Goal: Information Seeking & Learning: Check status

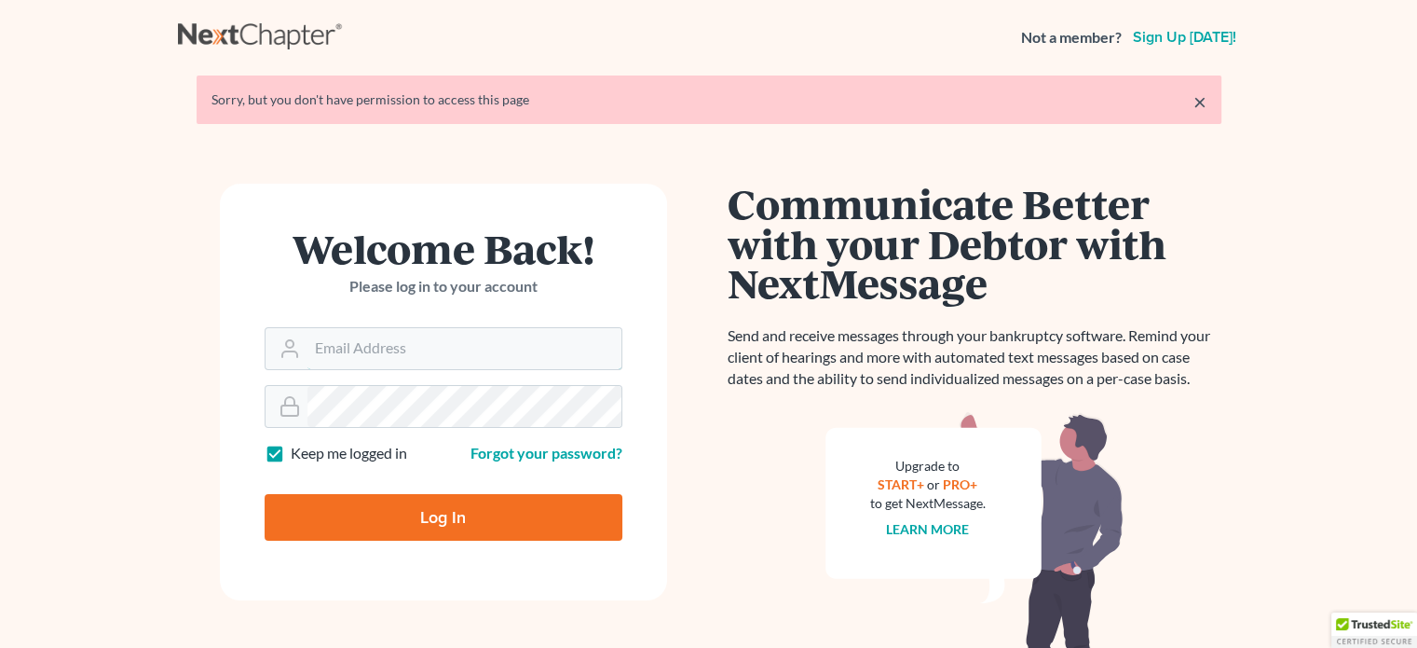
type input "robertc@sfarthinglaw.com"
click at [461, 509] on input "Log In" at bounding box center [444, 517] width 358 height 47
type input "Thinking..."
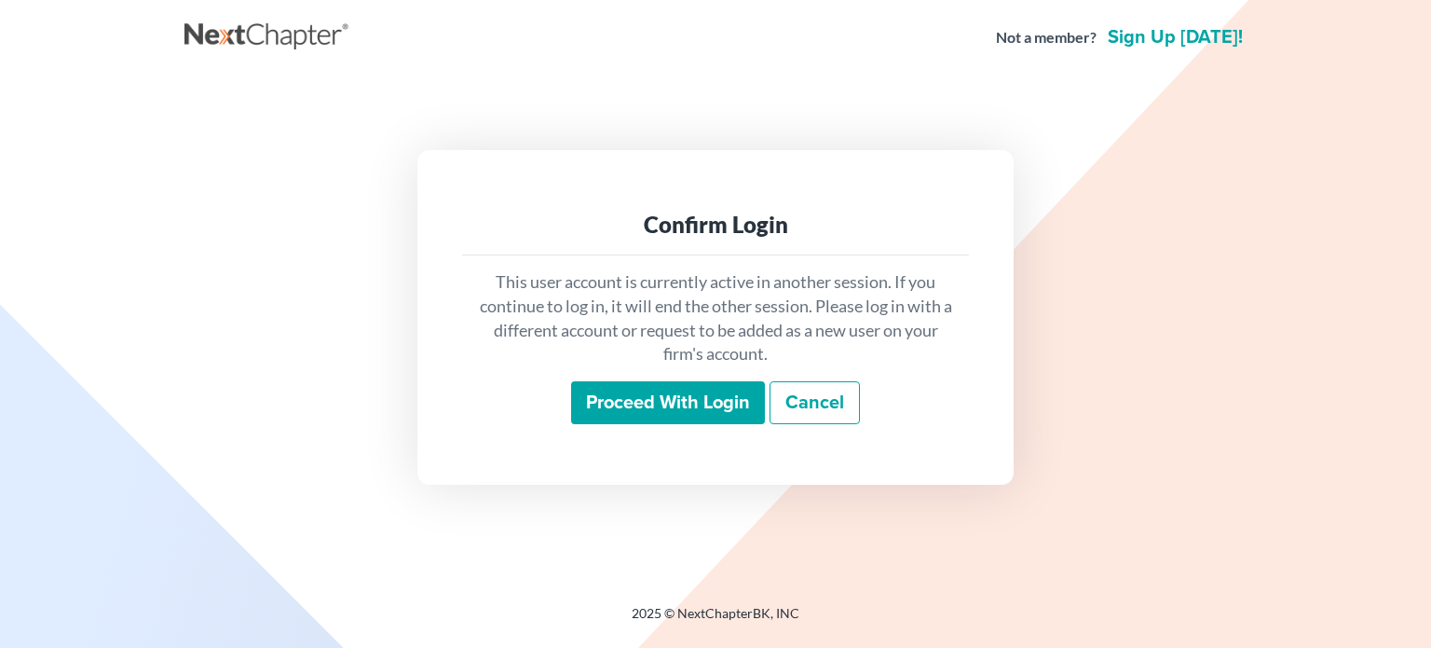
click at [657, 405] on input "Proceed with login" at bounding box center [668, 402] width 194 height 43
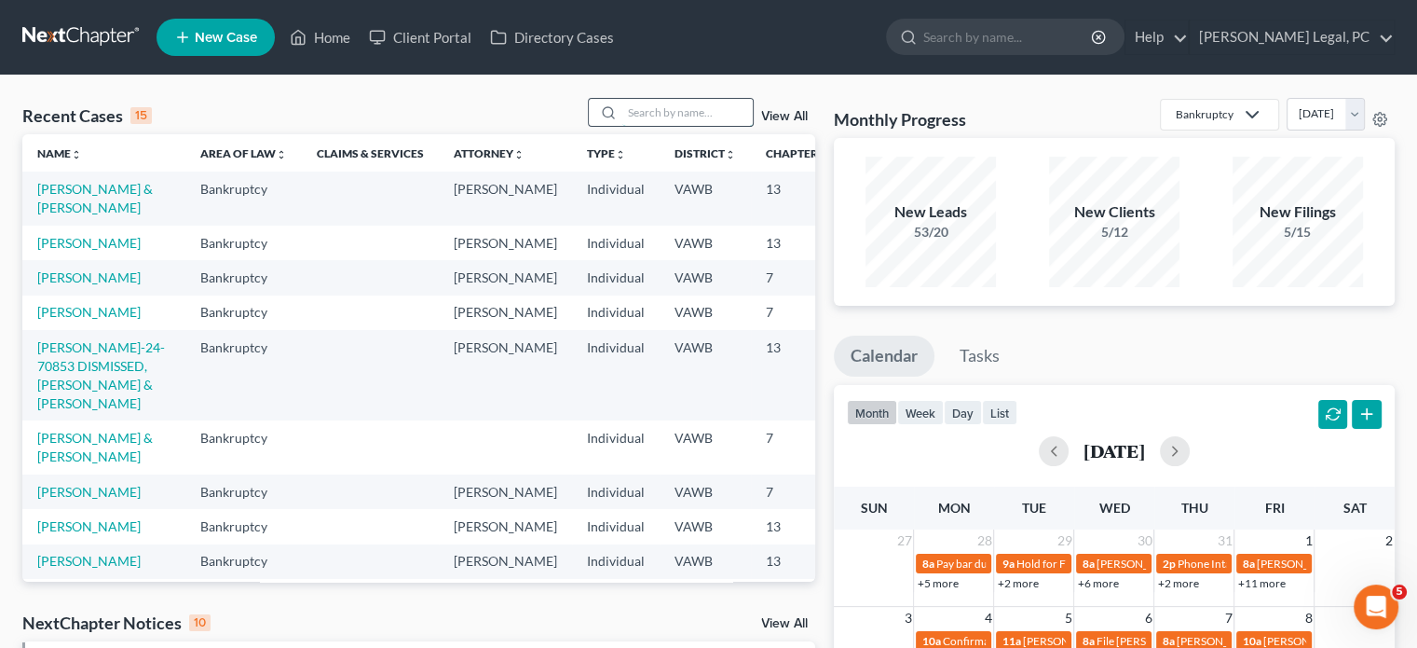
click at [632, 111] on input "search" at bounding box center [687, 112] width 130 height 27
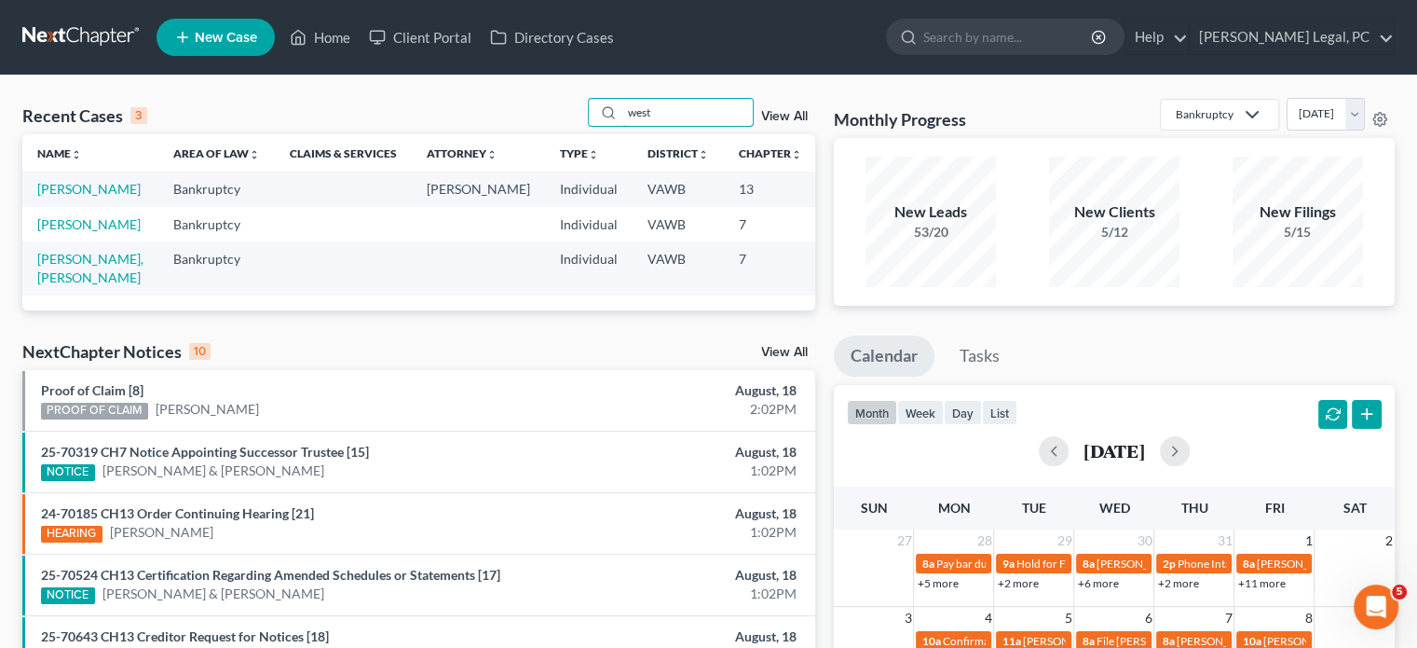
type input "west"
click at [50, 198] on td "[PERSON_NAME]" at bounding box center [90, 188] width 136 height 34
click at [55, 197] on link "[PERSON_NAME]" at bounding box center [88, 189] width 103 height 16
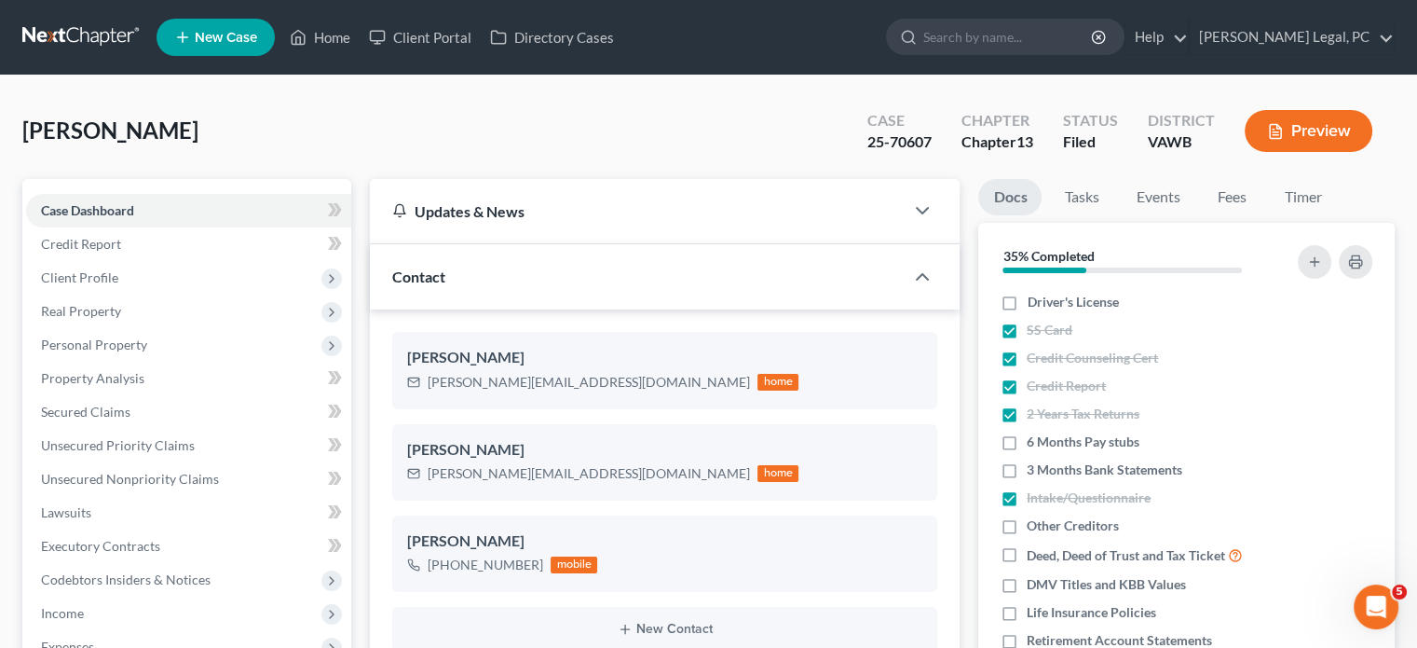
scroll to position [1544, 0]
click at [1148, 193] on link "Events" at bounding box center [1158, 197] width 74 height 36
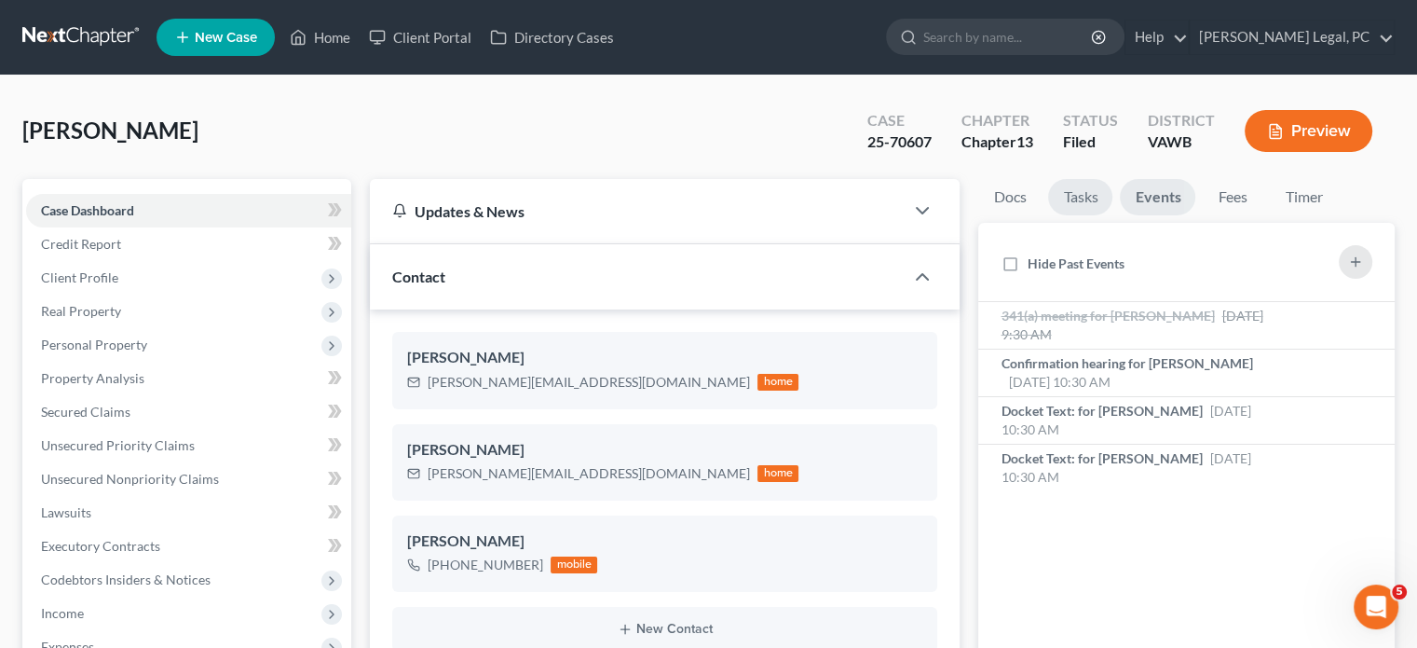
click at [1086, 198] on link "Tasks" at bounding box center [1080, 197] width 64 height 36
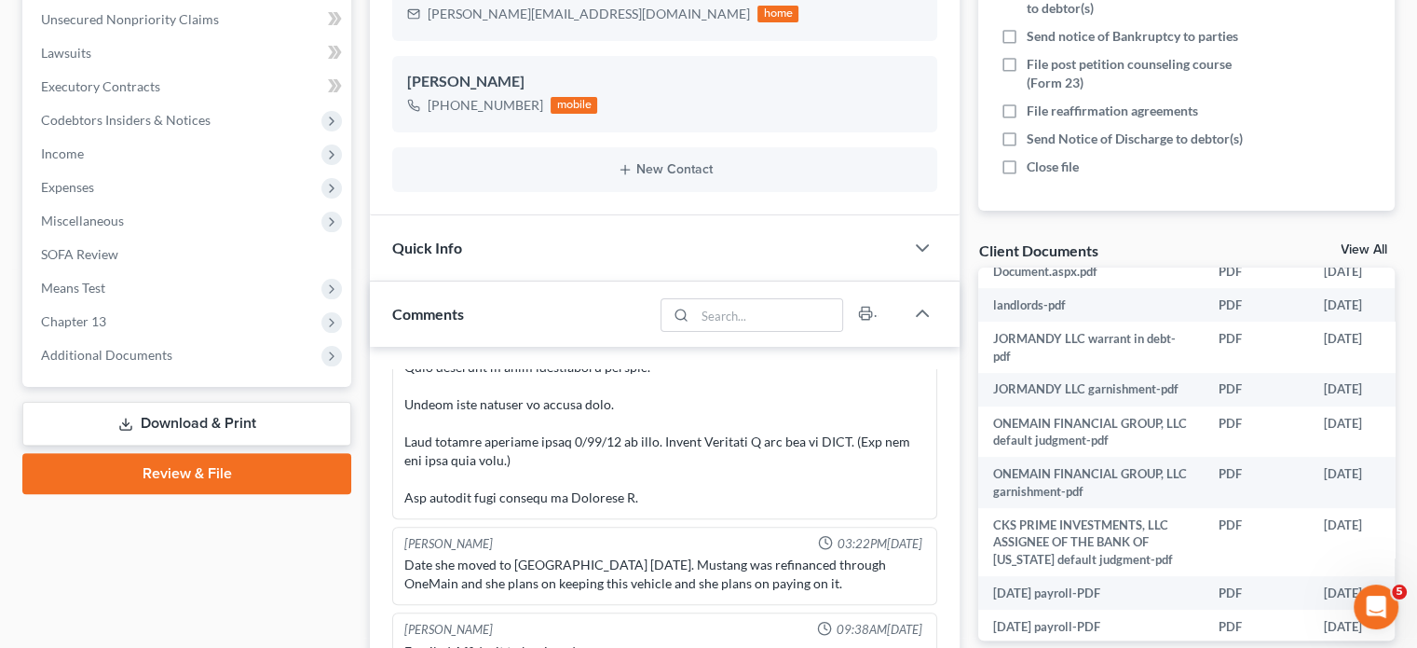
scroll to position [471, 0]
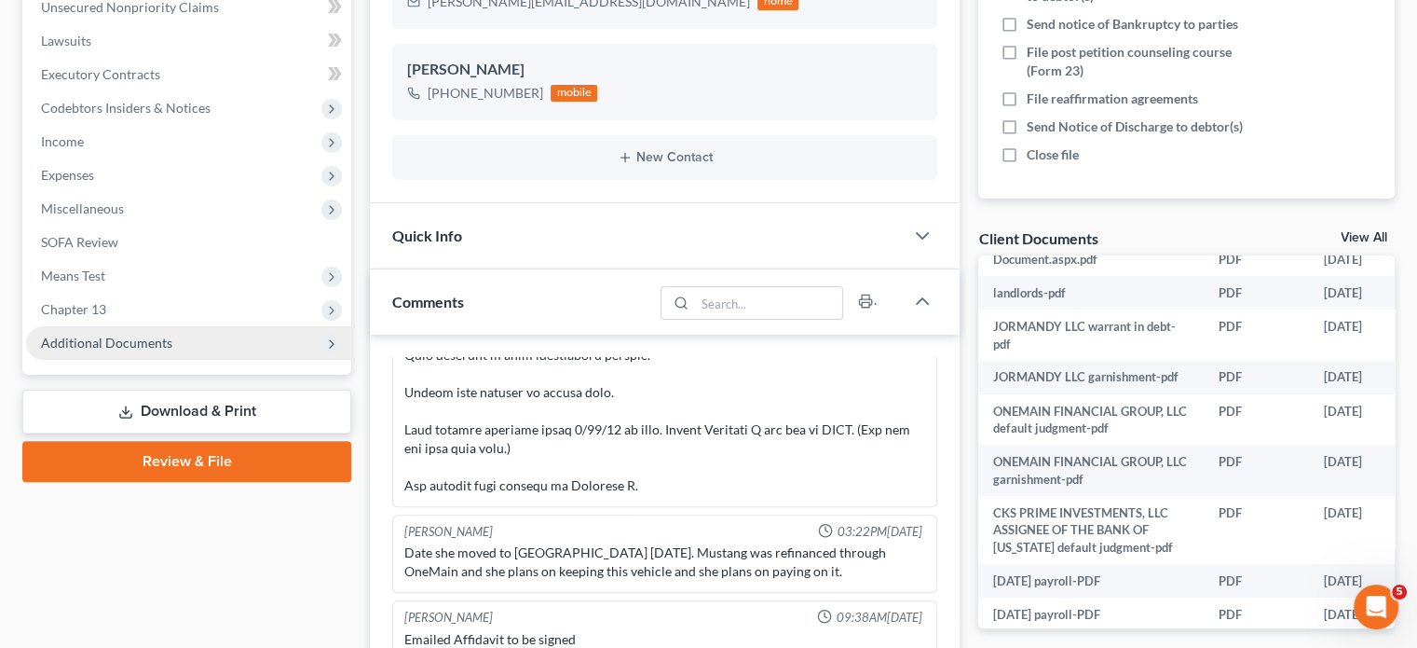
click at [332, 342] on icon at bounding box center [331, 343] width 15 height 15
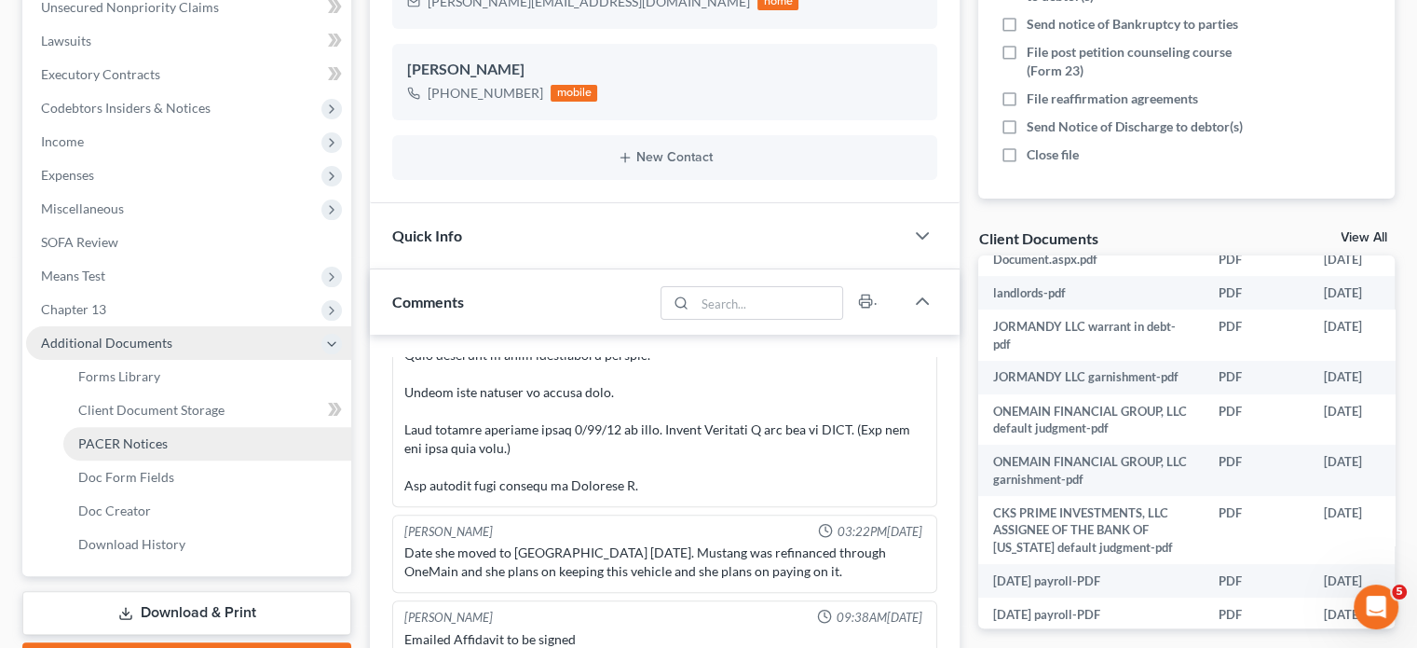
click at [140, 435] on span "PACER Notices" at bounding box center [122, 443] width 89 height 16
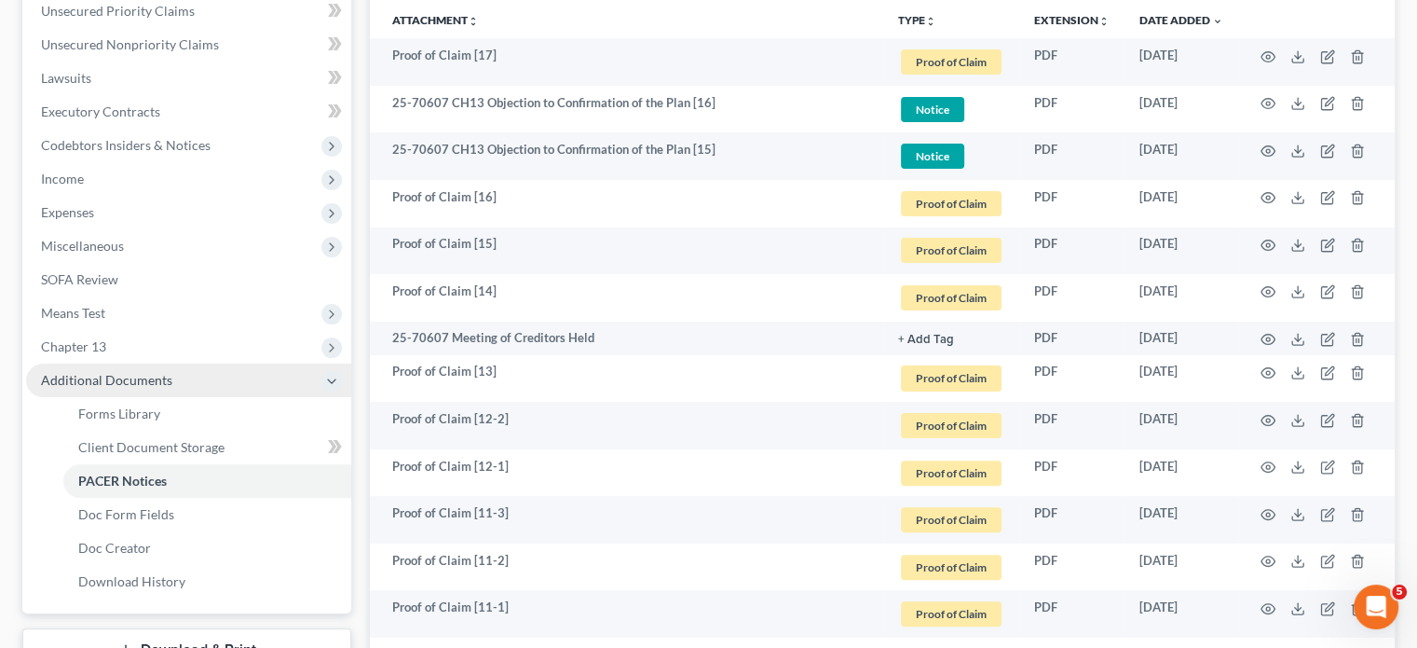
scroll to position [373, 0]
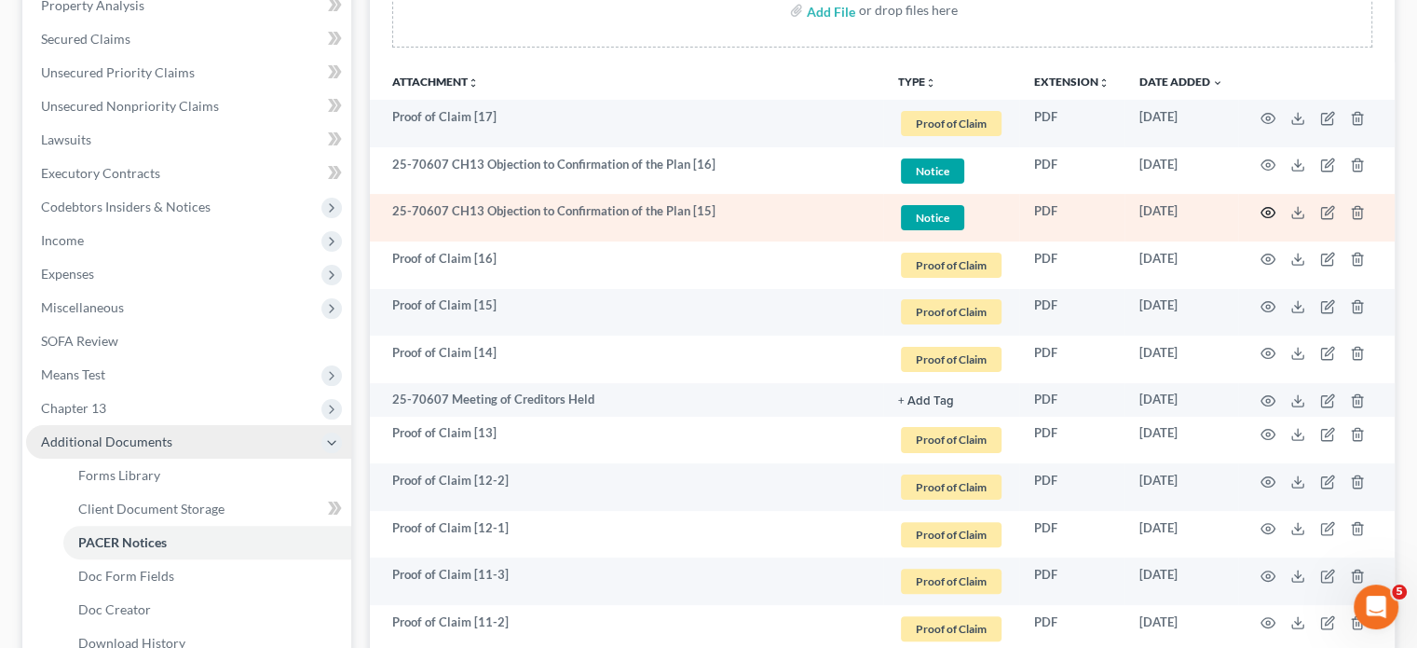
click at [1263, 208] on icon "button" at bounding box center [1269, 213] width 14 height 10
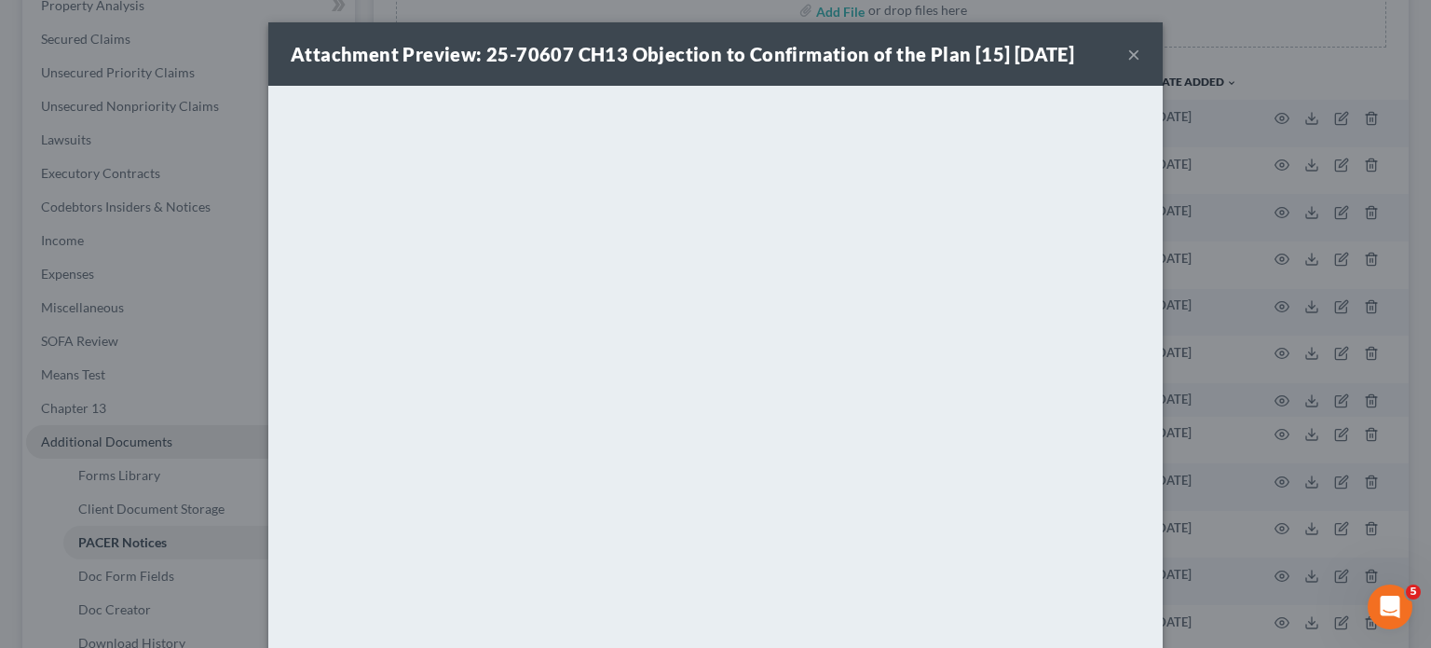
click at [1127, 51] on button "×" at bounding box center [1133, 54] width 13 height 22
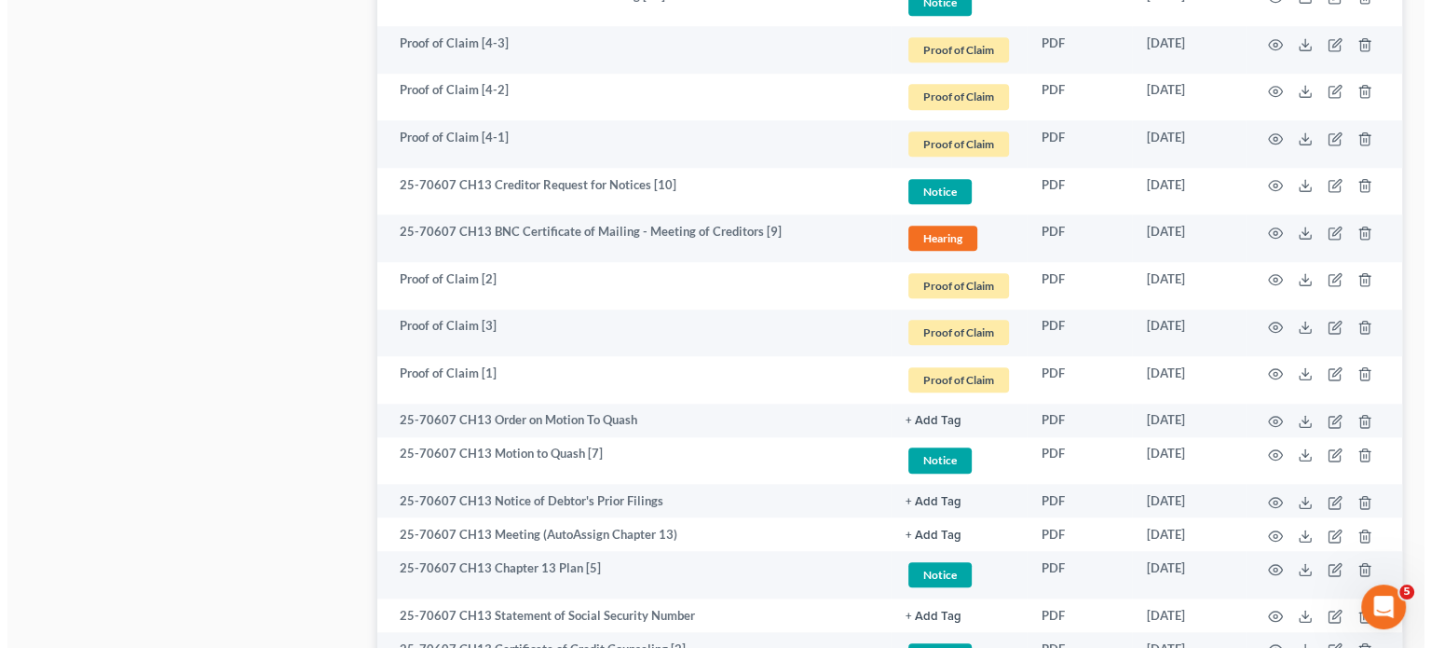
scroll to position [1838, 0]
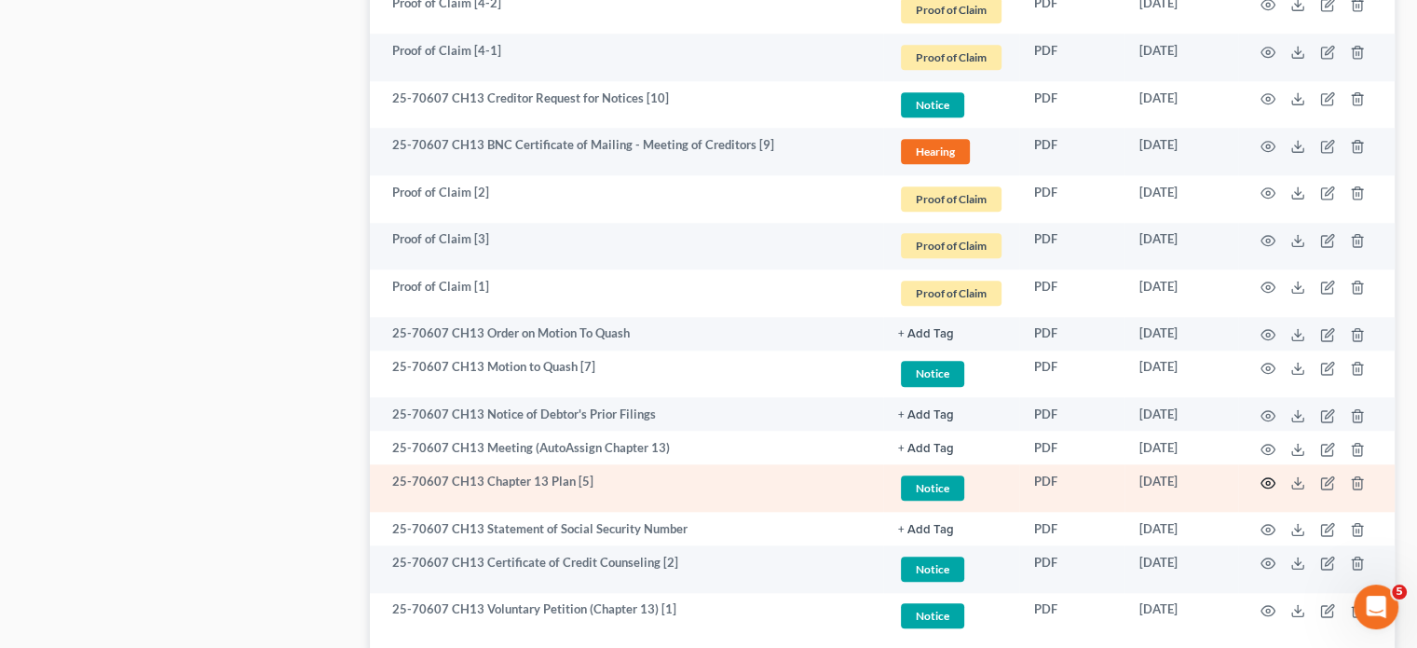
click at [1267, 477] on icon "button" at bounding box center [1269, 482] width 14 height 10
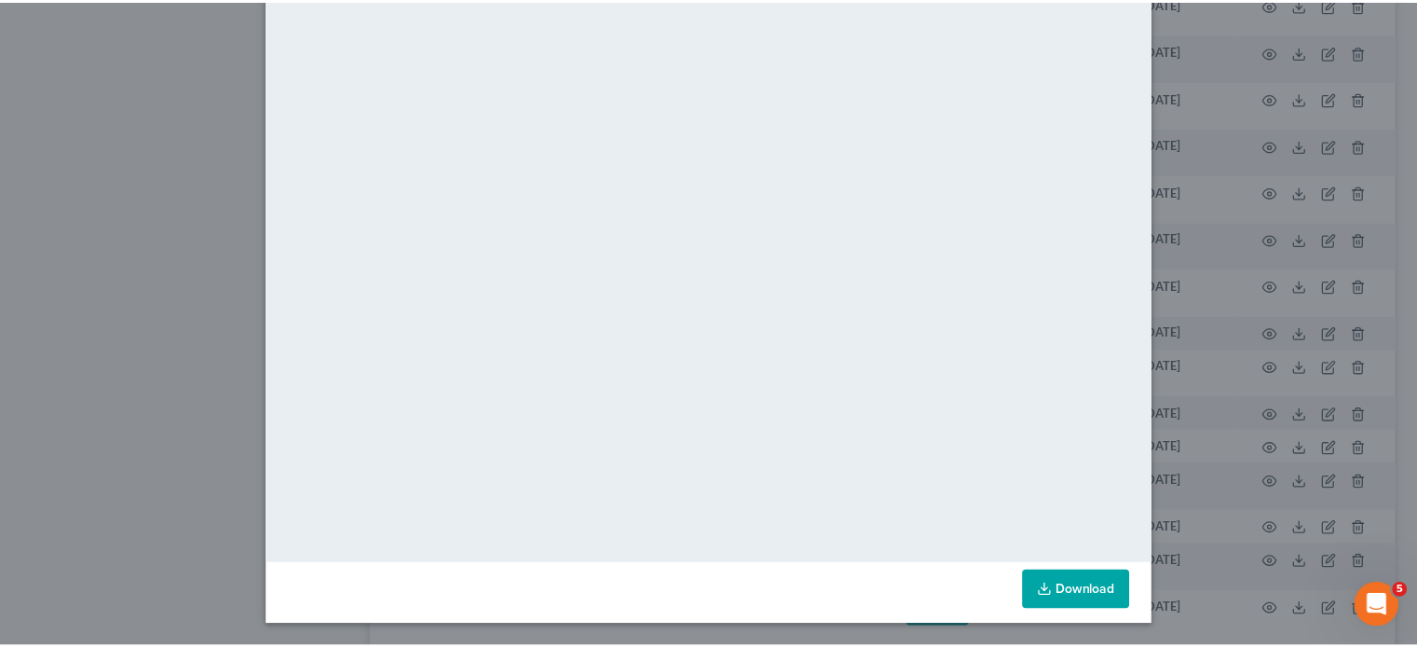
scroll to position [0, 0]
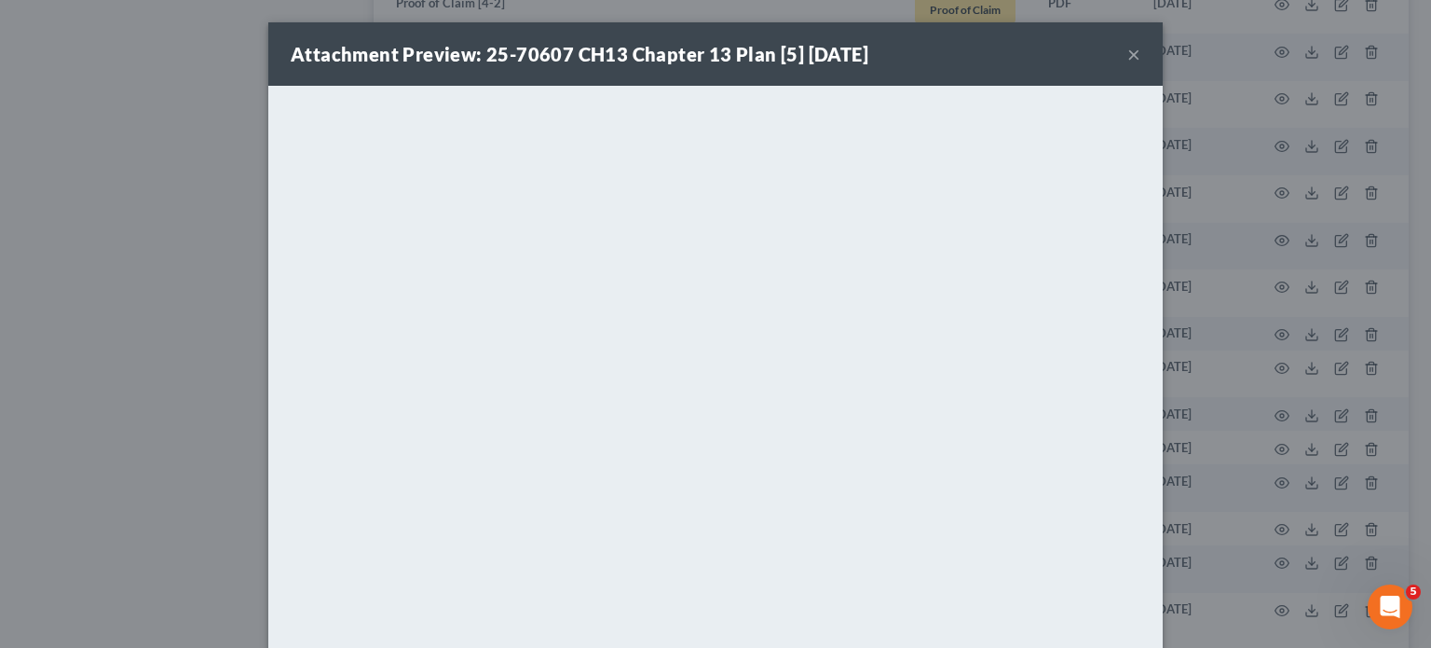
click at [1127, 52] on button "×" at bounding box center [1133, 54] width 13 height 22
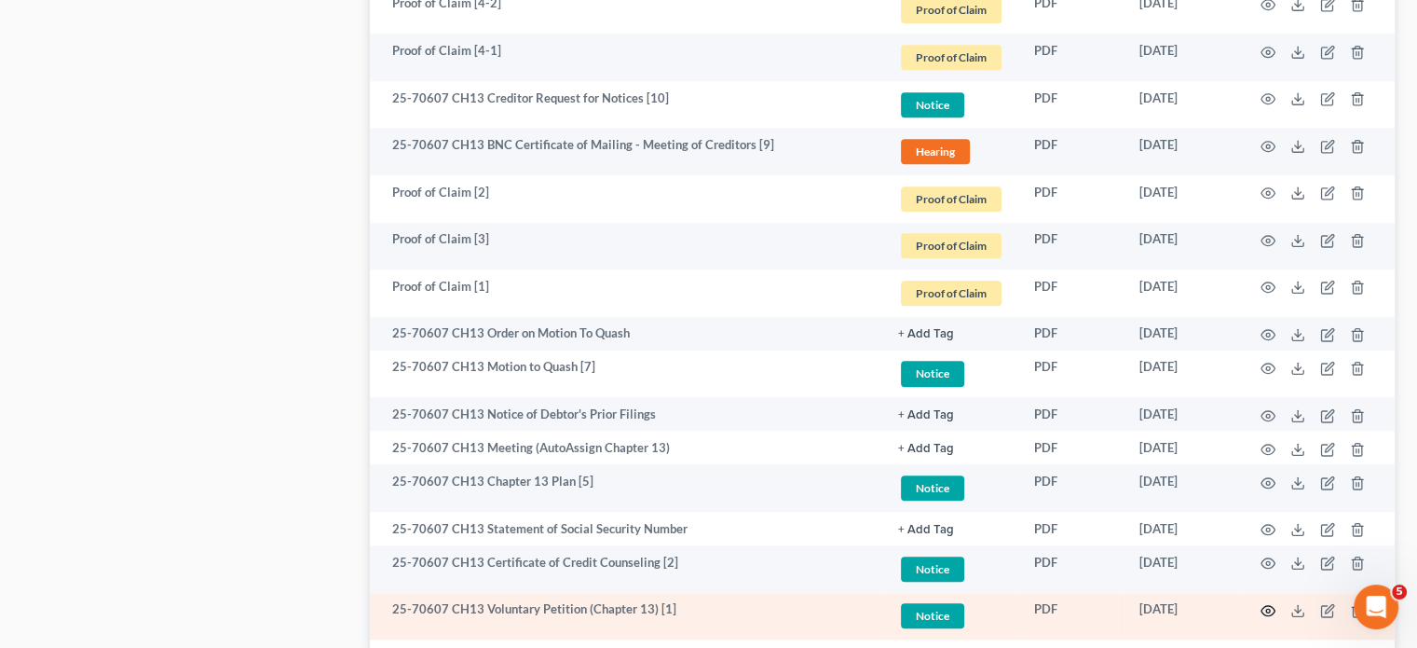
click at [1263, 608] on icon "button" at bounding box center [1268, 610] width 15 height 15
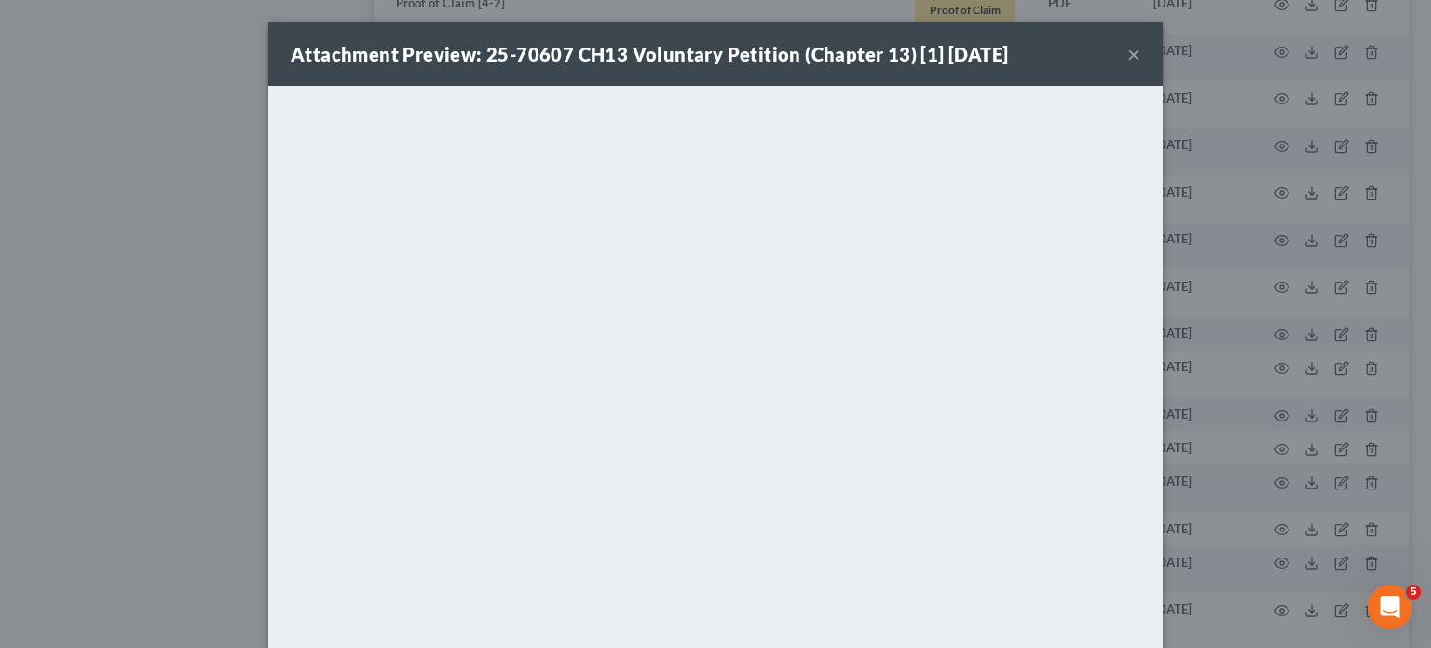
drag, startPoint x: 1126, startPoint y: 41, endPoint x: 1125, endPoint y: 50, distance: 9.4
click at [1127, 47] on button "×" at bounding box center [1133, 54] width 13 height 22
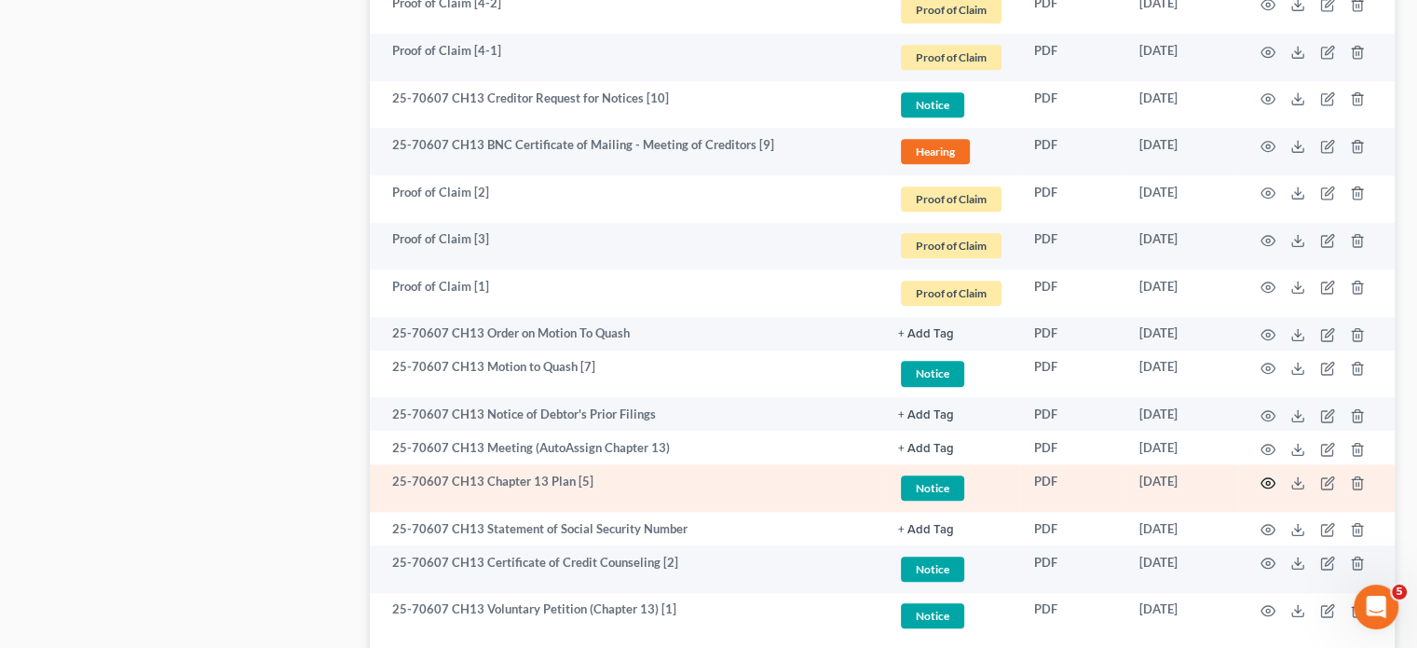
click at [1268, 478] on icon "button" at bounding box center [1269, 482] width 14 height 10
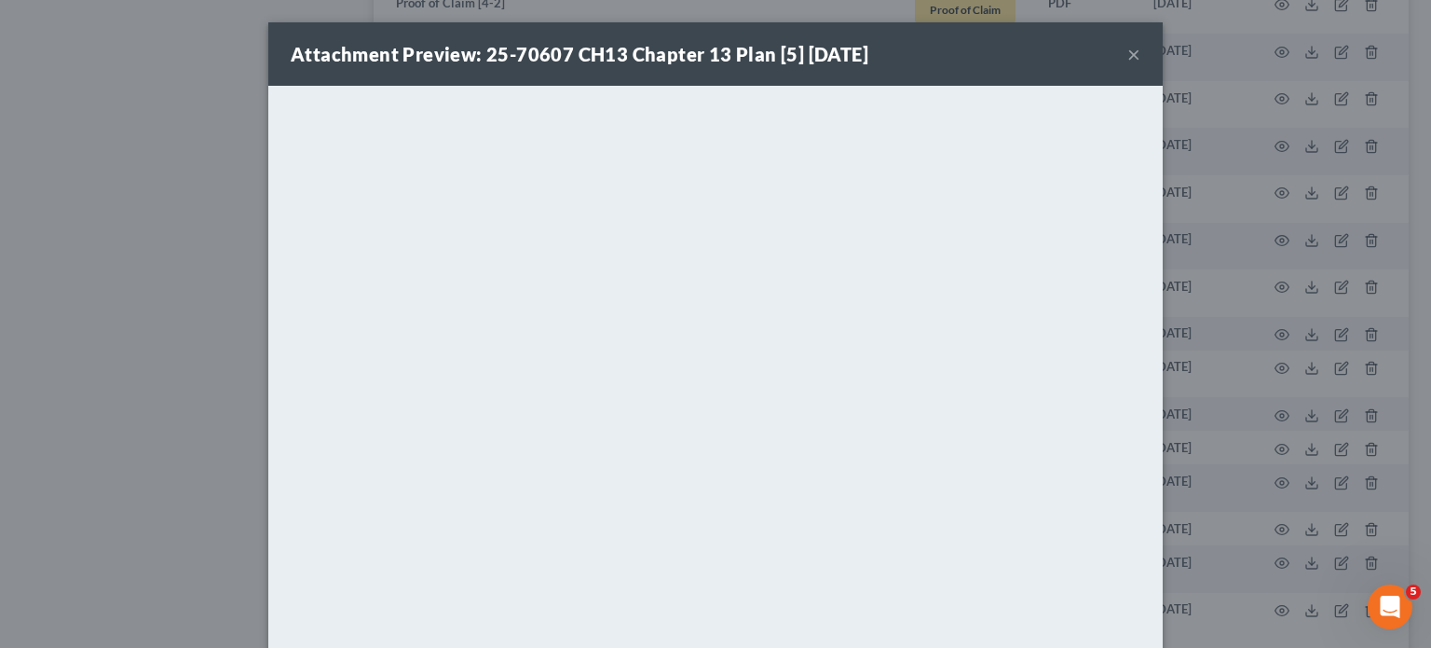
click at [1127, 52] on button "×" at bounding box center [1133, 54] width 13 height 22
